Goal: Navigation & Orientation: Find specific page/section

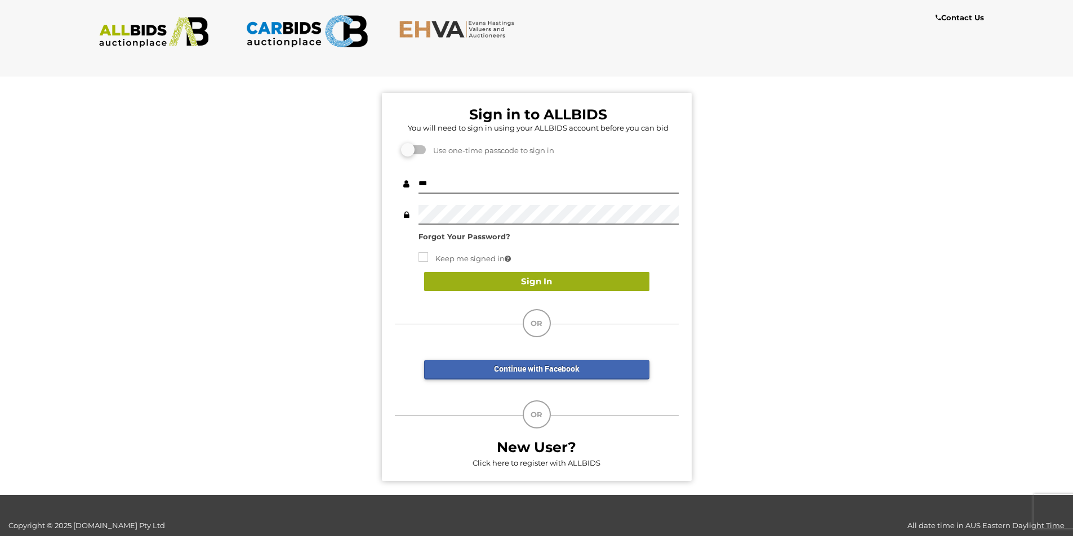
click at [547, 279] on button "Sign In" at bounding box center [536, 282] width 225 height 20
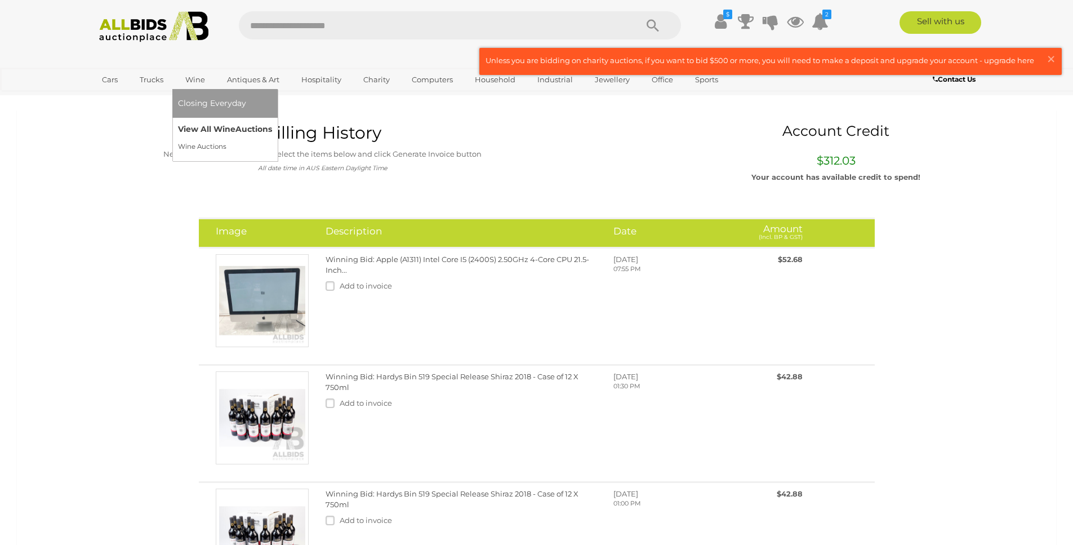
click at [207, 136] on link "View All Wine Auctions" at bounding box center [225, 129] width 94 height 17
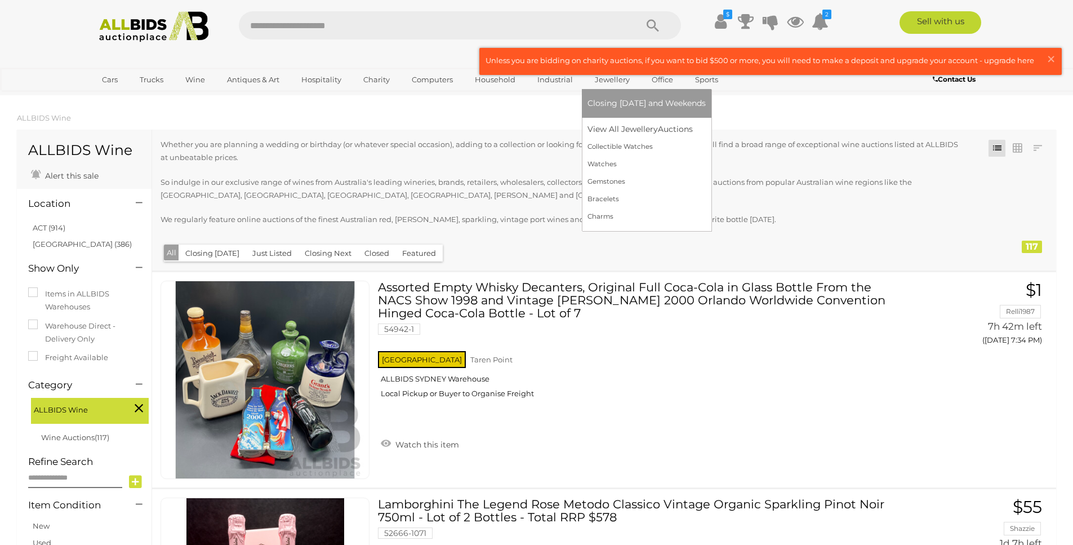
click at [609, 78] on link "Jewellery" at bounding box center [612, 79] width 50 height 19
click at [654, 121] on ul "Closing on Tuesday and Weekends View All Jewellery Auctions Collectible Watches" at bounding box center [646, 157] width 118 height 136
click at [656, 128] on link "View All Jewellery Auctions" at bounding box center [646, 129] width 118 height 17
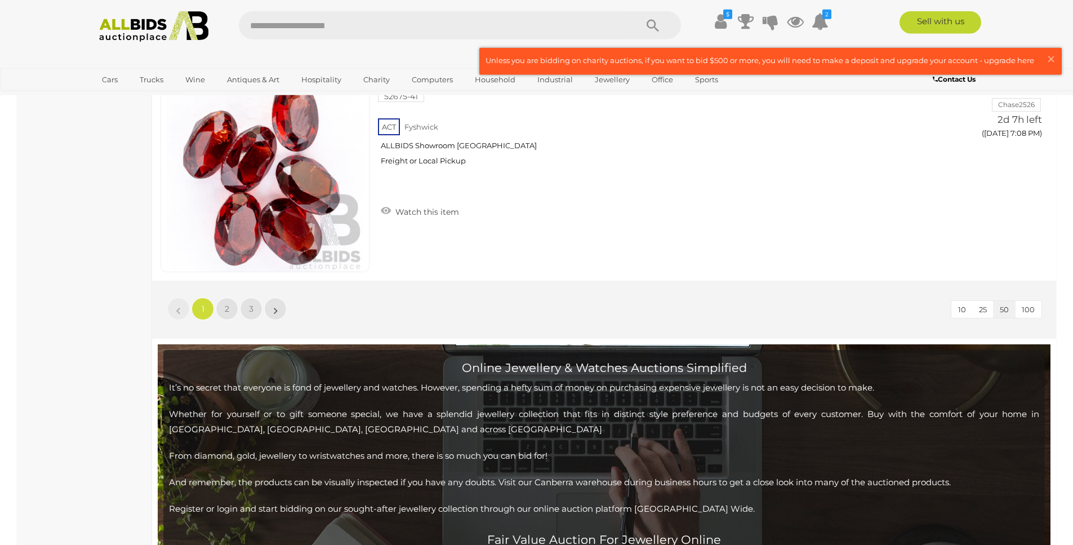
scroll to position [10830, 0]
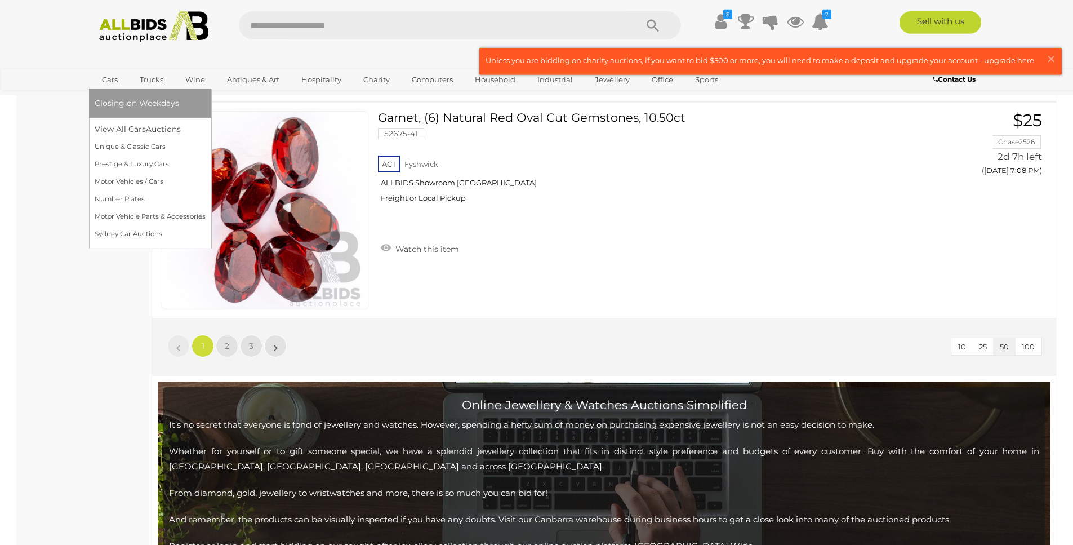
click at [113, 88] on link "Cars" at bounding box center [110, 79] width 30 height 19
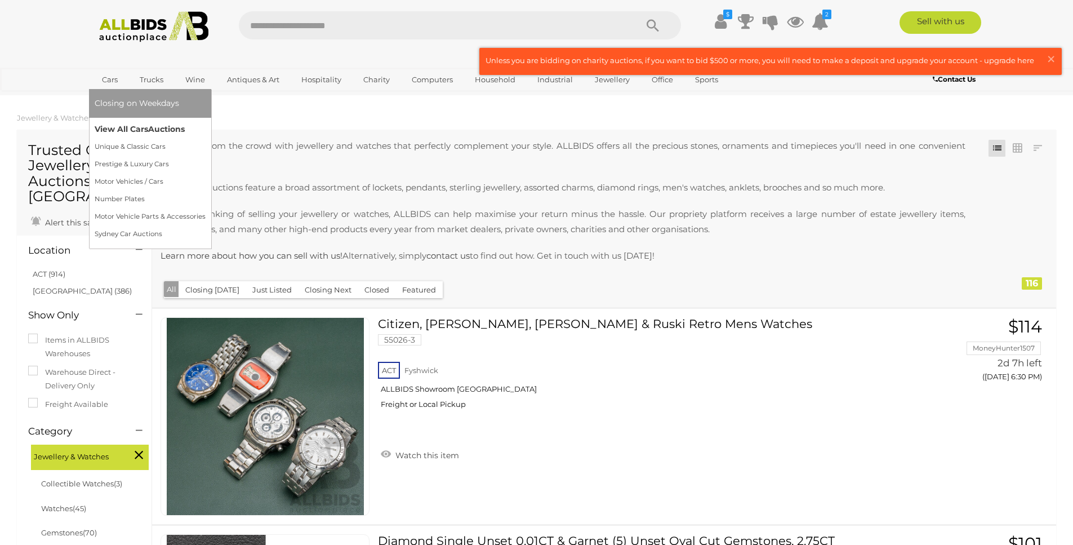
click at [136, 129] on link "View All Cars Auctions" at bounding box center [150, 129] width 111 height 17
